Goal: Navigation & Orientation: Find specific page/section

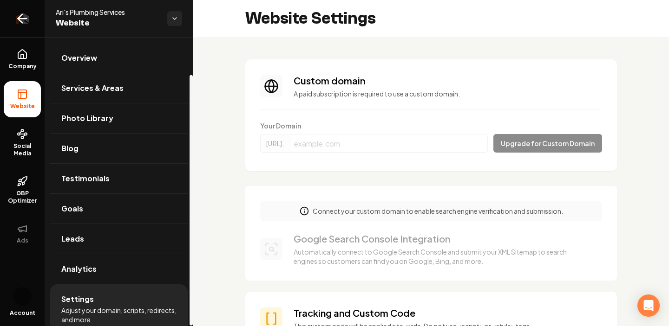
scroll to position [366, 0]
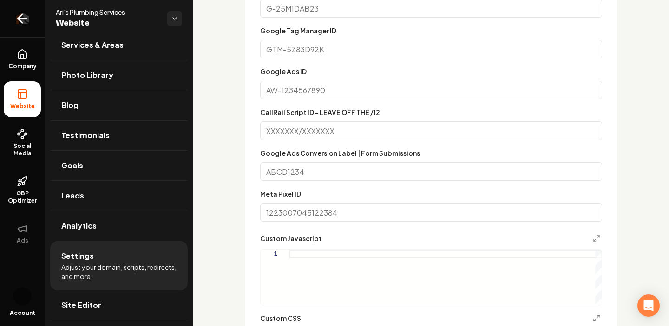
click at [34, 24] on link "Return to dashboard" at bounding box center [22, 18] width 45 height 37
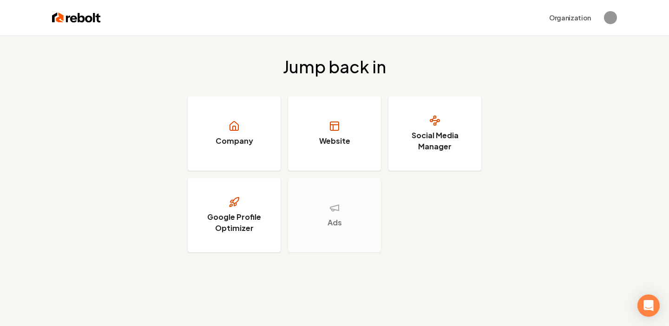
click at [85, 15] on img at bounding box center [76, 17] width 49 height 13
click at [608, 18] on img "Open user button" at bounding box center [610, 17] width 13 height 13
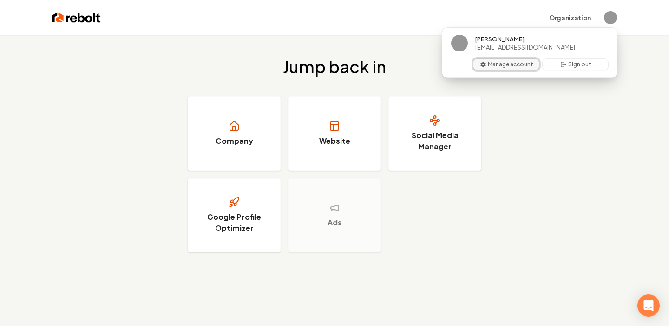
click at [501, 66] on button "Manage account" at bounding box center [505, 64] width 65 height 11
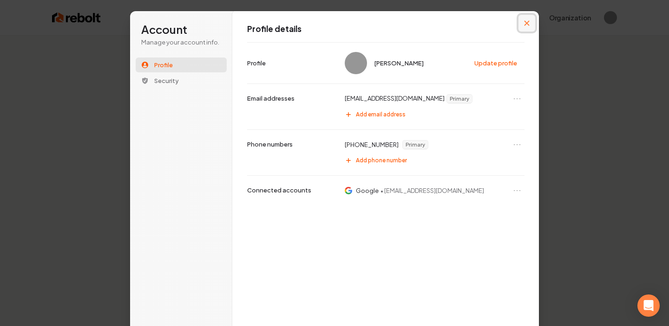
click at [525, 26] on icon "Close modal" at bounding box center [527, 23] width 6 height 6
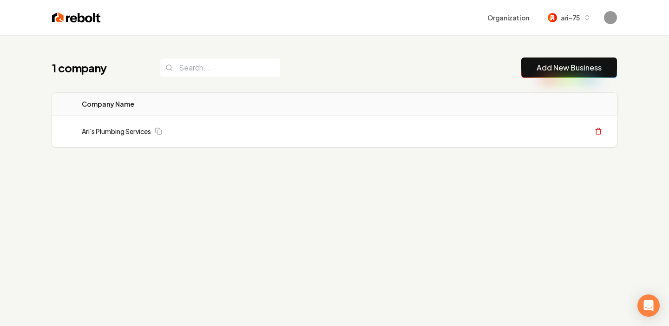
click at [81, 15] on img at bounding box center [76, 17] width 49 height 13
click at [572, 20] on span "ari-75" at bounding box center [569, 18] width 19 height 10
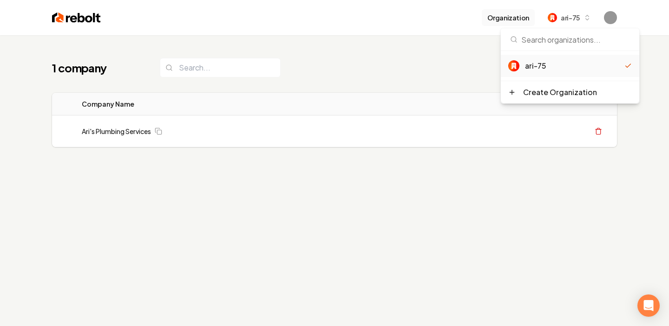
click at [518, 18] on button "Organization" at bounding box center [507, 17] width 53 height 17
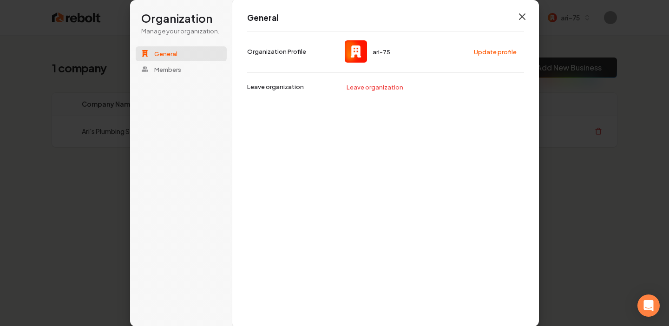
click at [519, 18] on icon "button" at bounding box center [521, 16] width 11 height 11
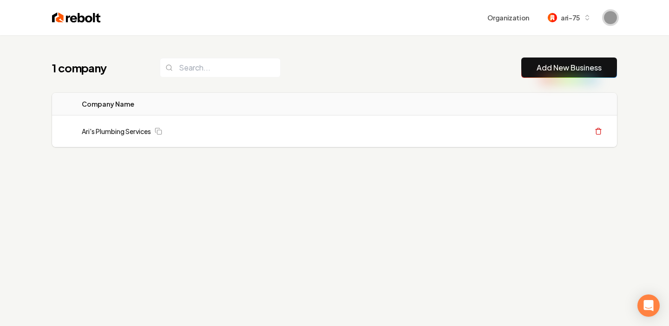
click at [609, 17] on img "Open user button" at bounding box center [610, 17] width 13 height 13
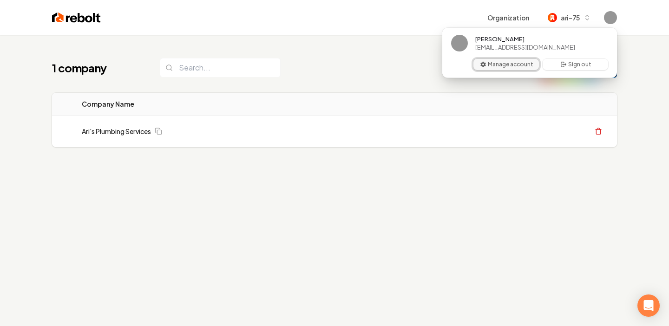
click at [508, 59] on button "Manage account" at bounding box center [505, 64] width 65 height 11
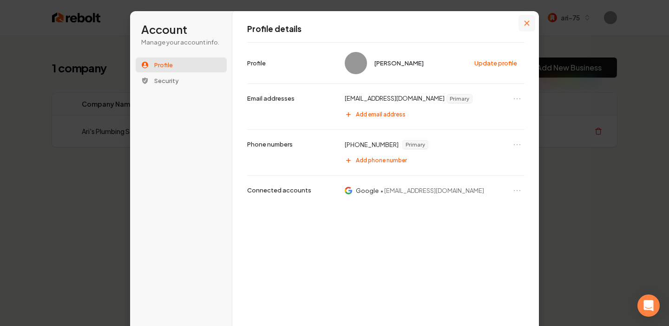
click at [519, 26] on button "Close modal" at bounding box center [526, 23] width 17 height 17
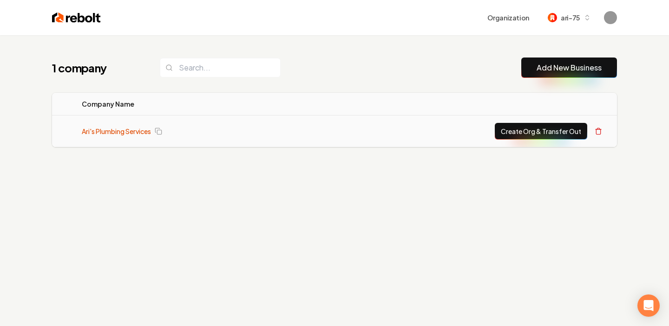
click at [149, 130] on link "Ari's Plumbing Services" at bounding box center [116, 131] width 69 height 9
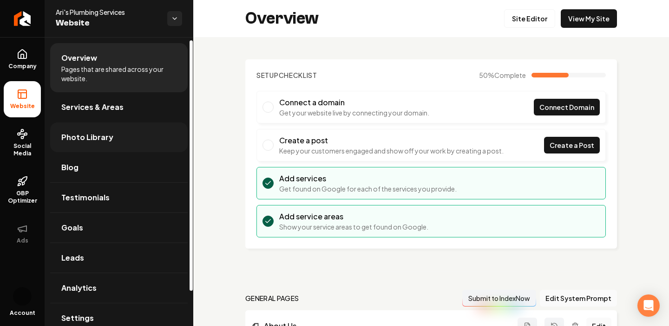
scroll to position [43, 0]
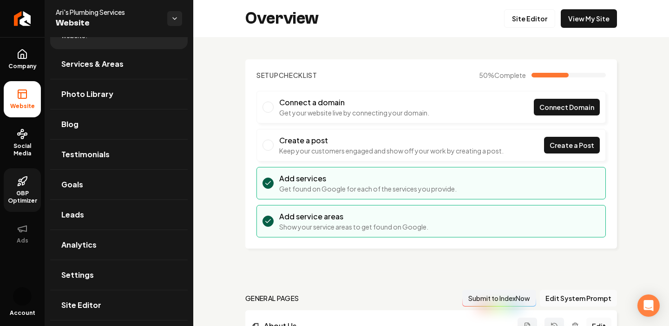
click at [28, 185] on link "GBP Optimizer" at bounding box center [22, 191] width 37 height 44
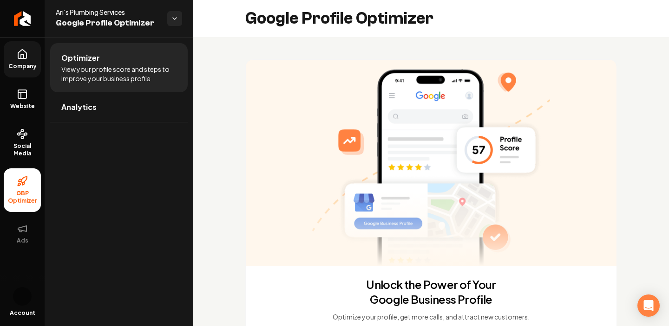
click at [23, 70] on link "Company" at bounding box center [22, 59] width 37 height 36
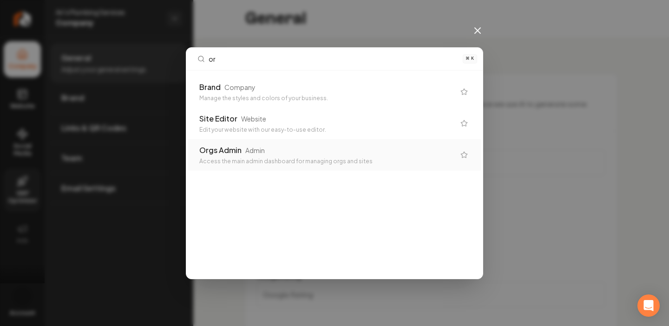
type input "or"
click at [304, 160] on div "Access the main admin dashboard for managing orgs and sites" at bounding box center [326, 161] width 255 height 7
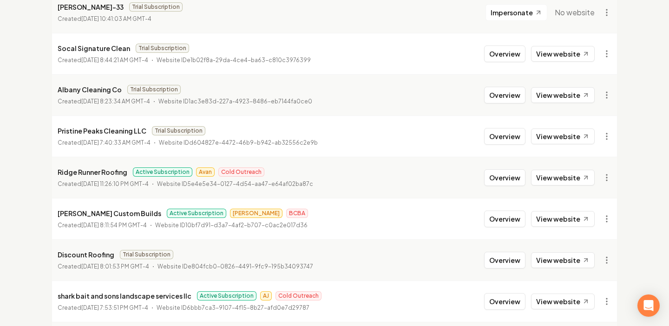
scroll to position [179, 0]
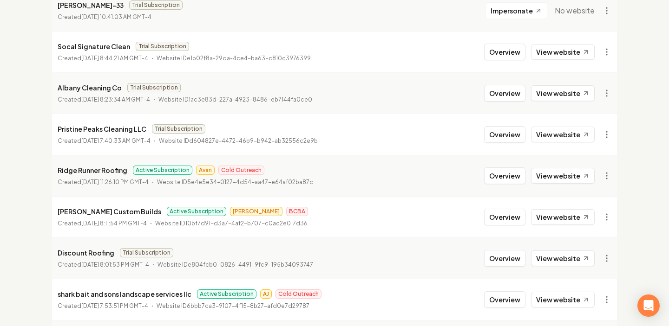
click at [510, 220] on button "Overview" at bounding box center [504, 217] width 41 height 17
